Goal: Information Seeking & Learning: Learn about a topic

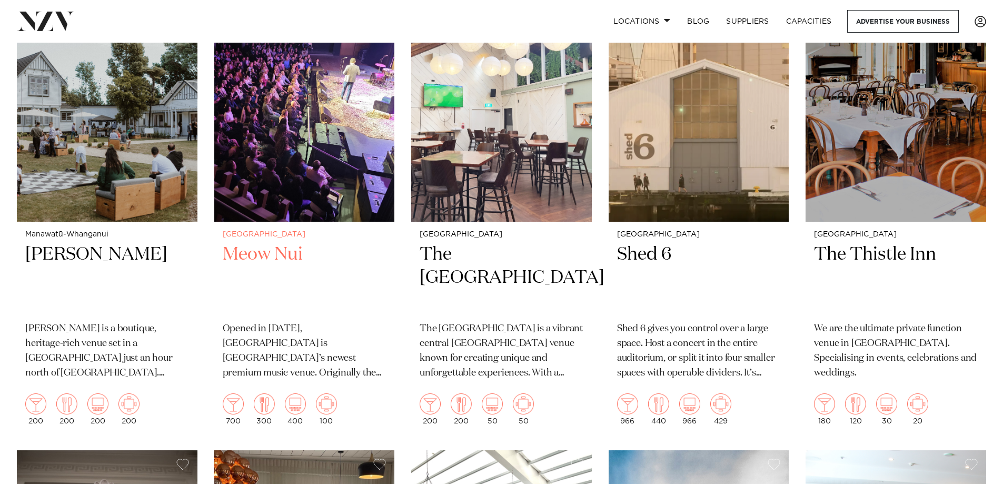
scroll to position [2368, 0]
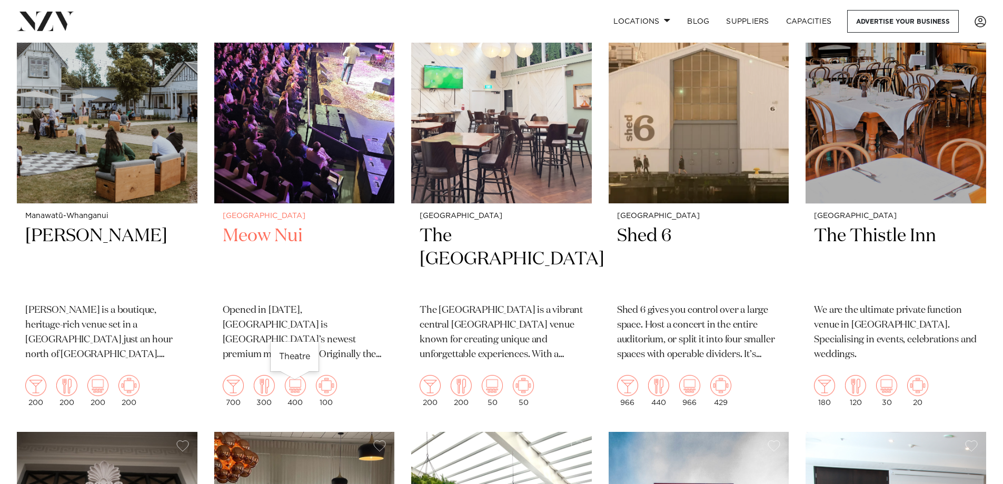
click at [292, 389] on img at bounding box center [295, 385] width 21 height 21
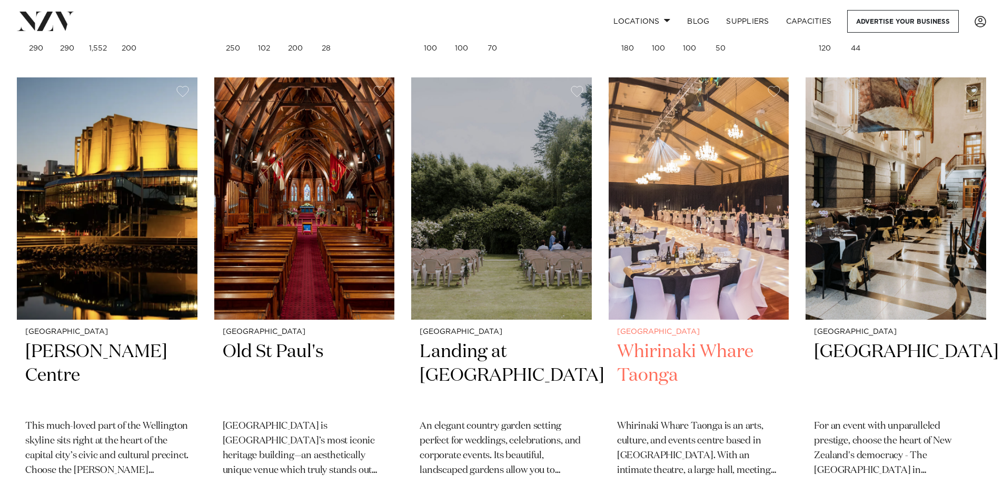
scroll to position [1806, 0]
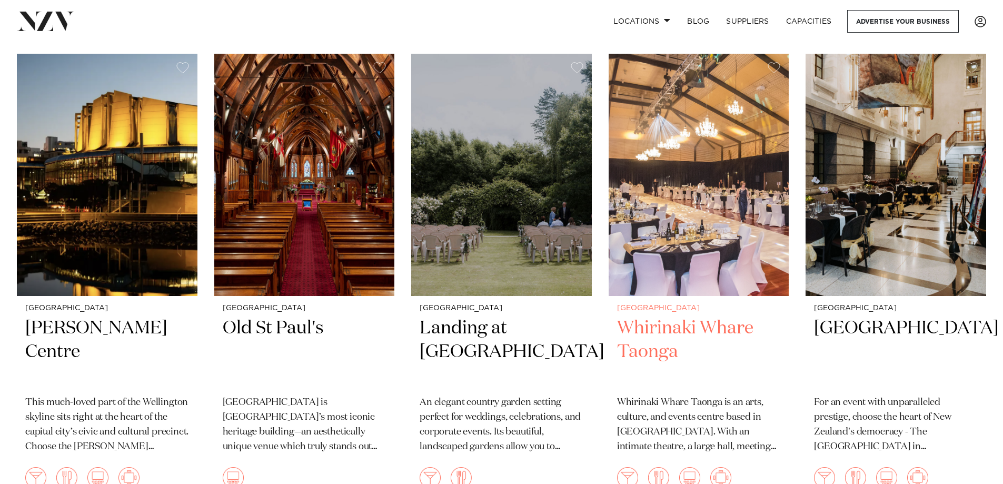
click at [663, 327] on h2 "Whirinaki Whare Taonga" at bounding box center [699, 351] width 164 height 71
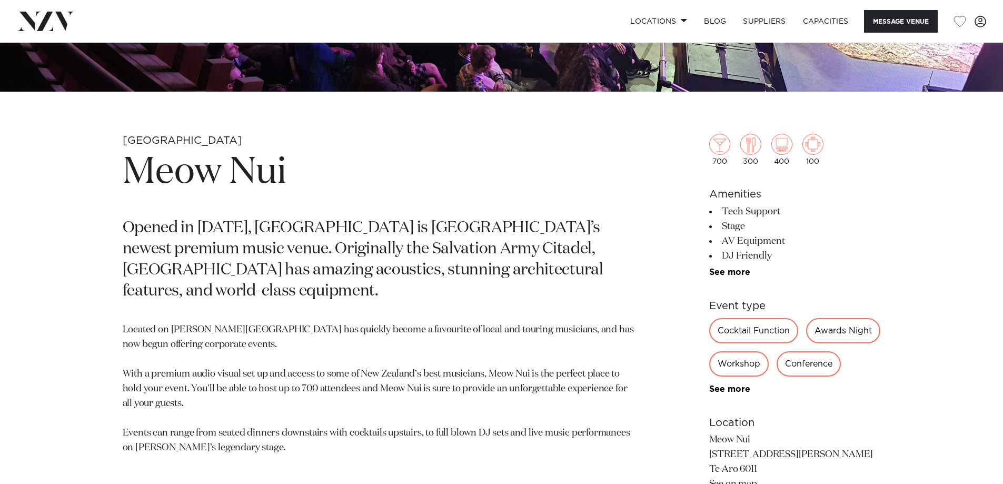
scroll to position [474, 0]
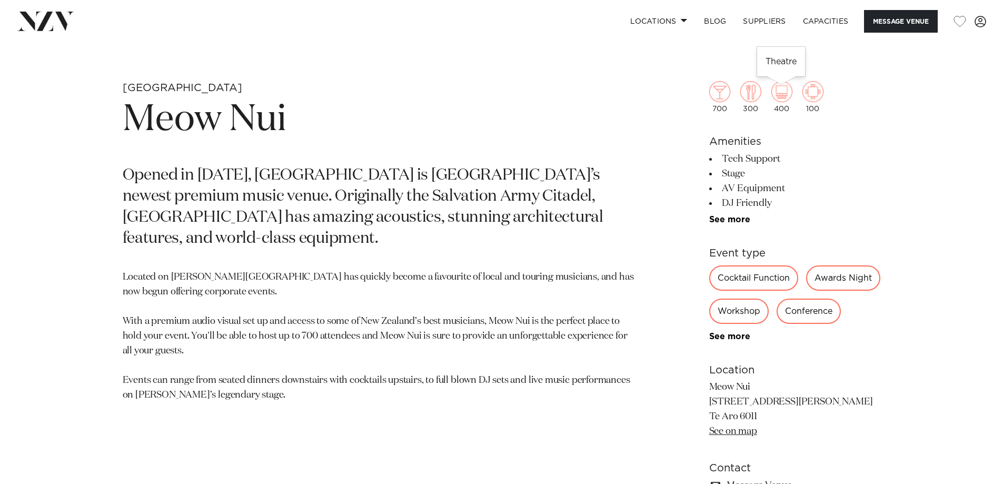
click at [782, 91] on img at bounding box center [781, 91] width 21 height 21
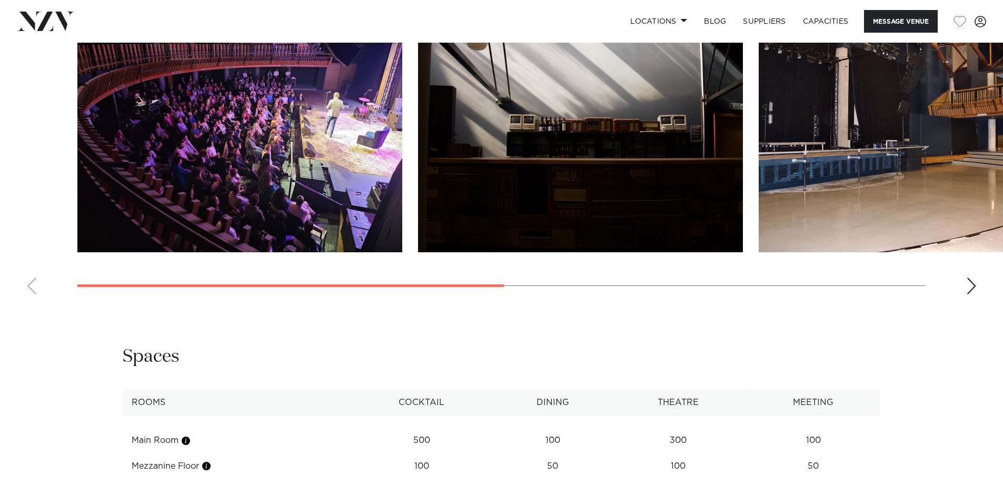
scroll to position [1053, 0]
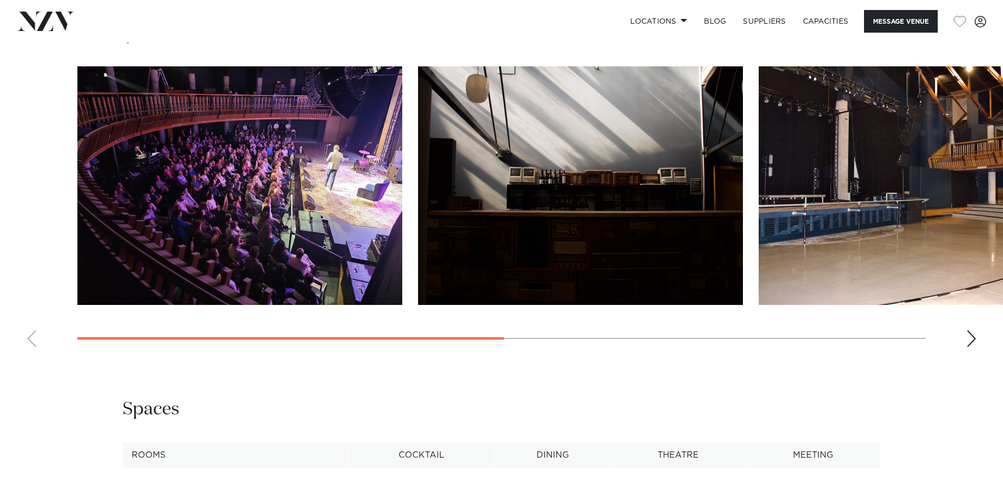
click at [880, 227] on img "3 / 5" at bounding box center [920, 185] width 325 height 238
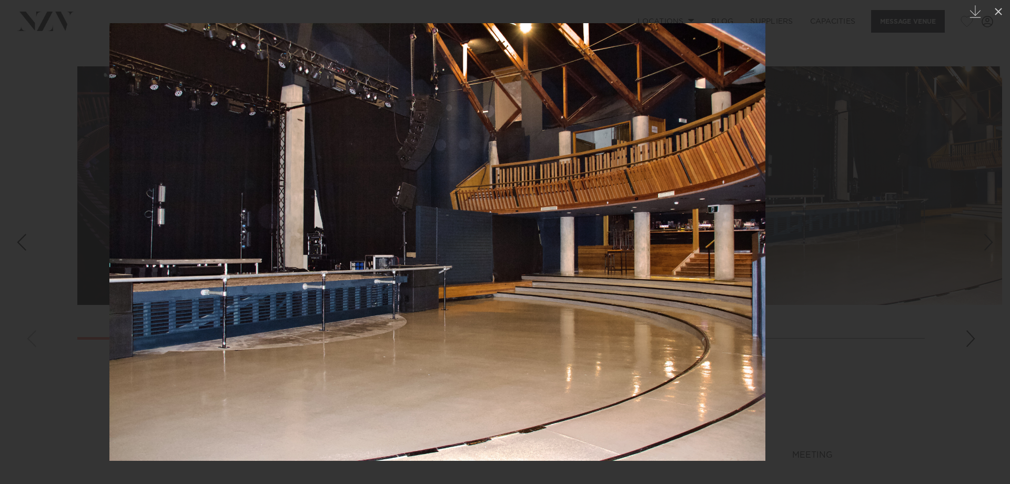
drag, startPoint x: 728, startPoint y: 243, endPoint x: 655, endPoint y: 227, distance: 74.9
click at [655, 227] on img at bounding box center [437, 241] width 656 height 437
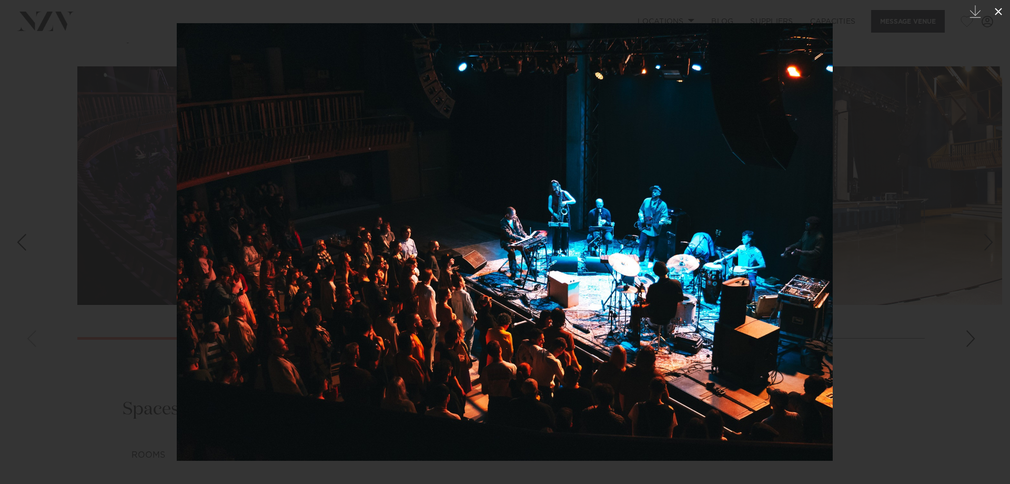
click at [998, 11] on icon at bounding box center [998, 11] width 7 height 7
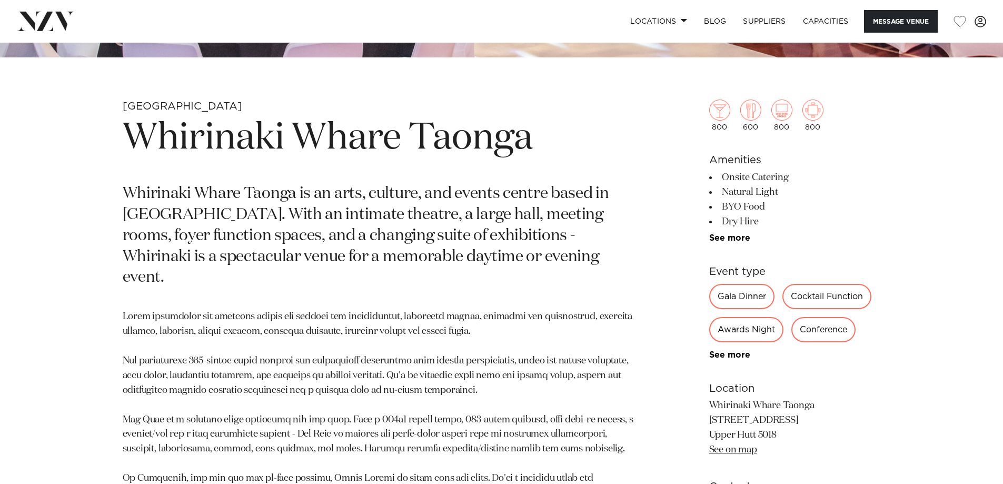
scroll to position [474, 0]
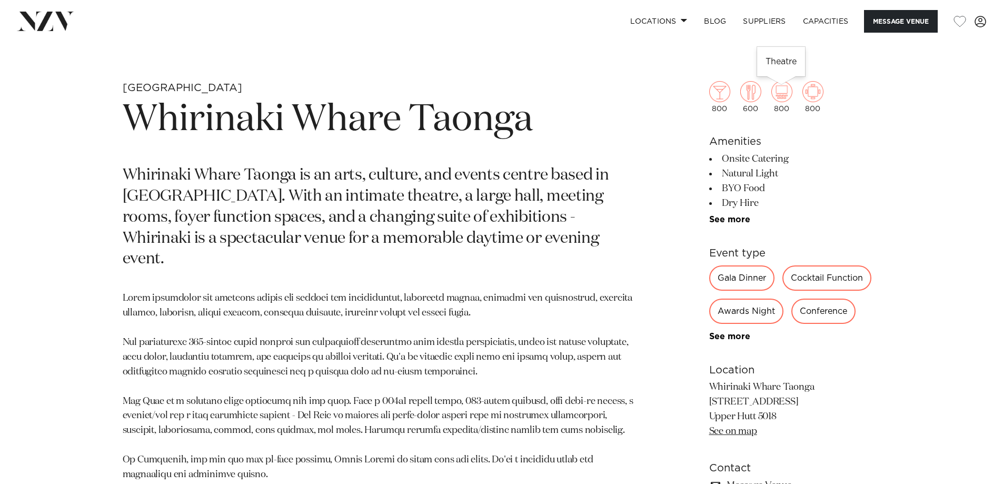
click at [780, 91] on img at bounding box center [781, 91] width 21 height 21
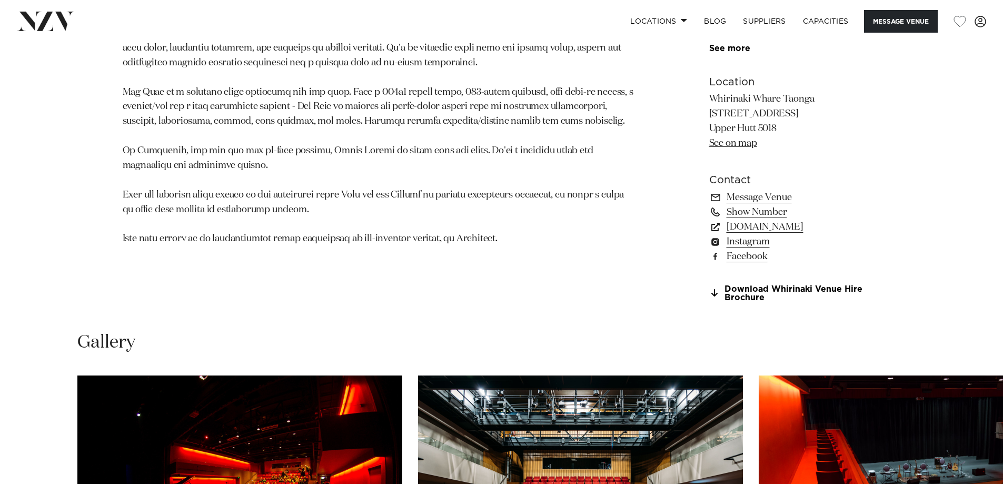
scroll to position [1000, 0]
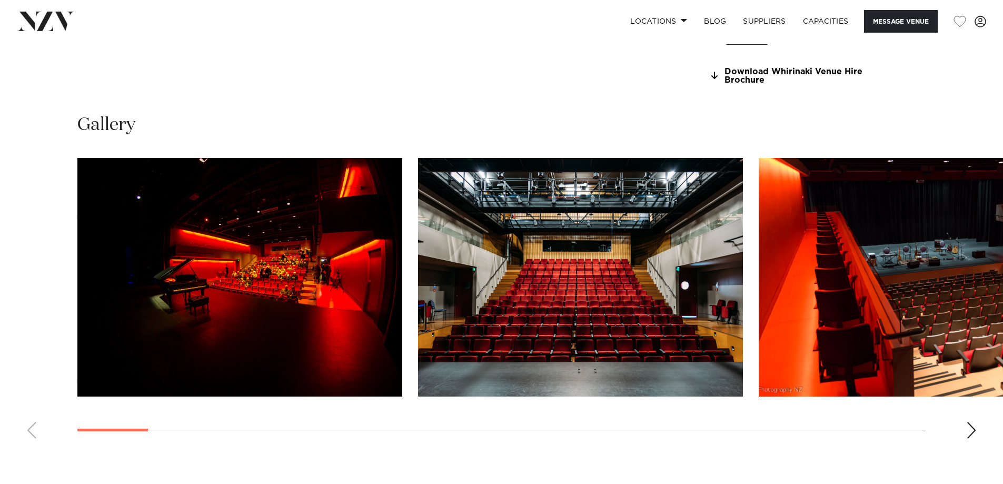
click at [580, 343] on img "2 / 30" at bounding box center [580, 277] width 325 height 238
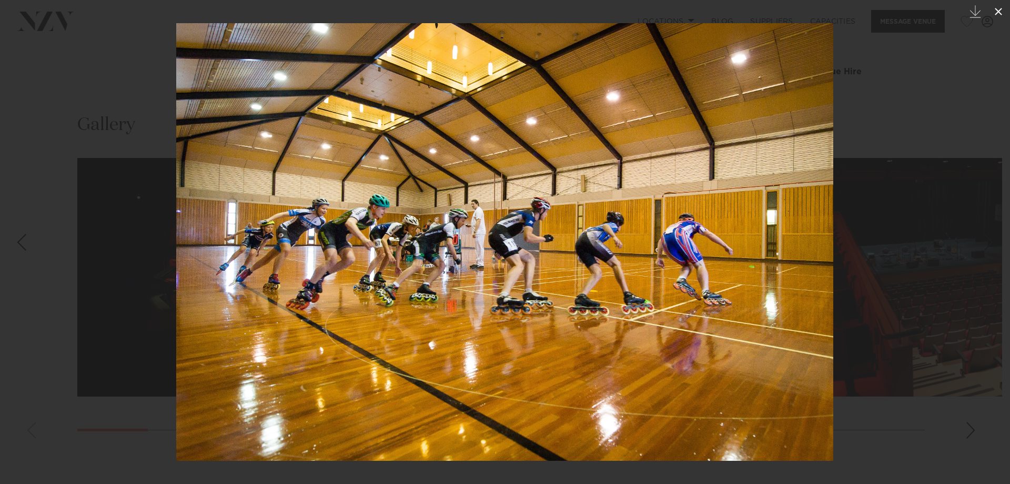
click at [1002, 11] on icon at bounding box center [999, 11] width 13 height 13
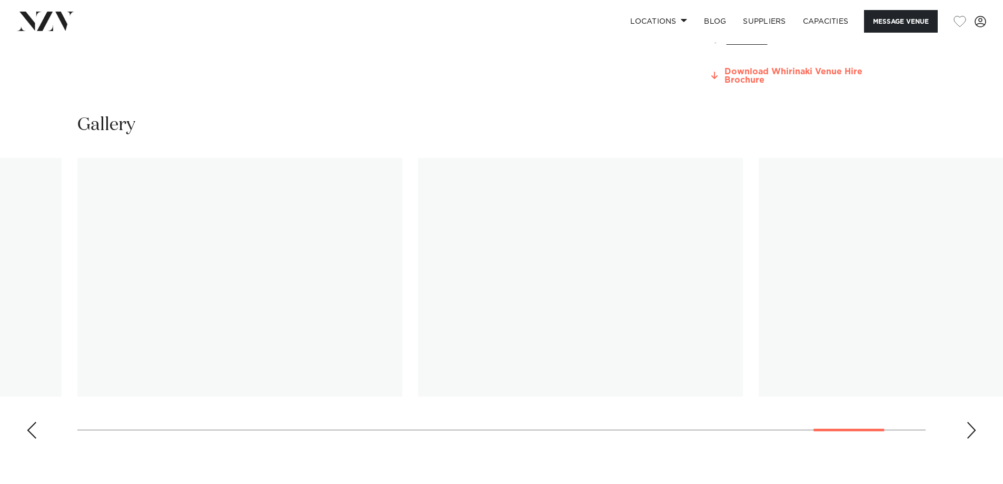
click at [770, 71] on link "Download Whirinaki Venue Hire Brochure" at bounding box center [795, 76] width 172 height 18
